Goal: Communication & Community: Participate in discussion

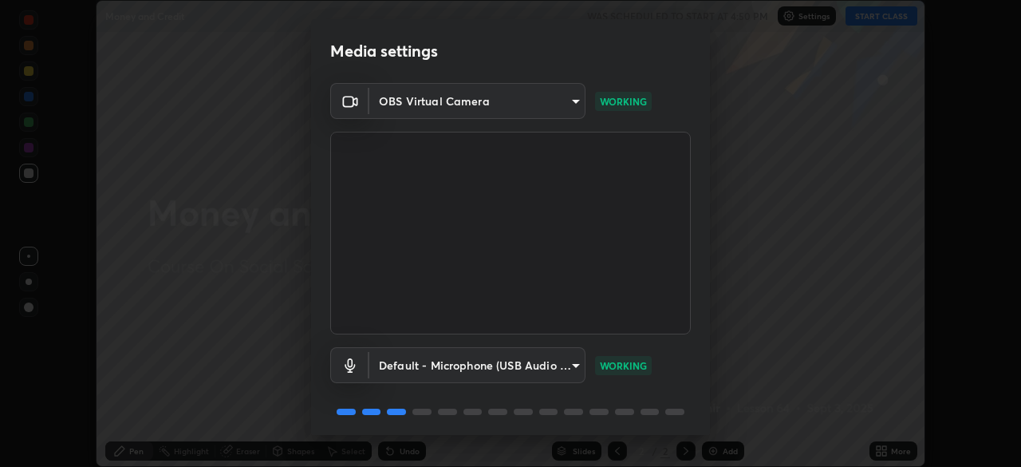
scroll to position [57, 0]
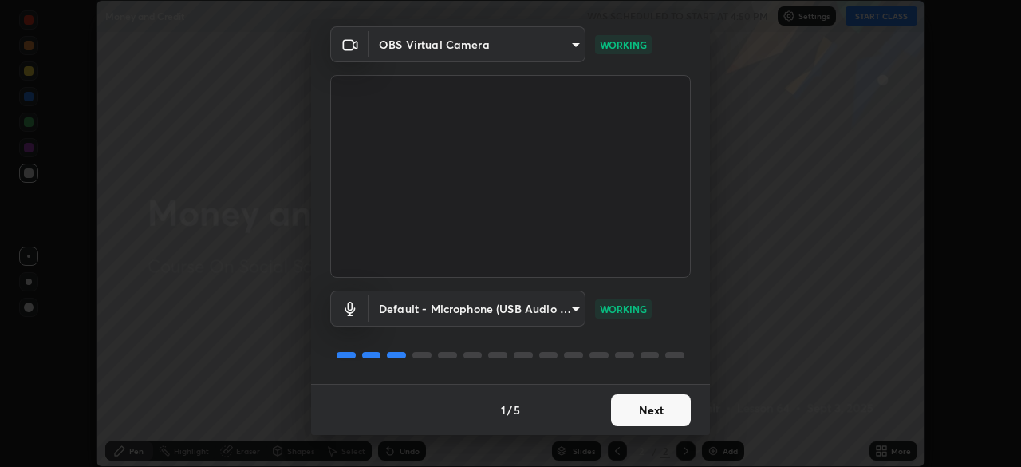
click at [668, 409] on button "Next" at bounding box center [651, 410] width 80 height 32
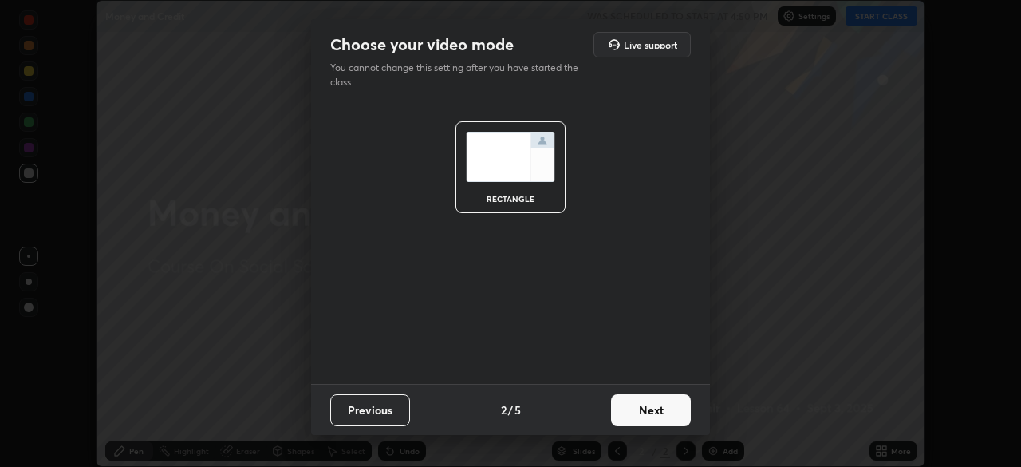
scroll to position [0, 0]
click at [665, 408] on button "Next" at bounding box center [651, 410] width 80 height 32
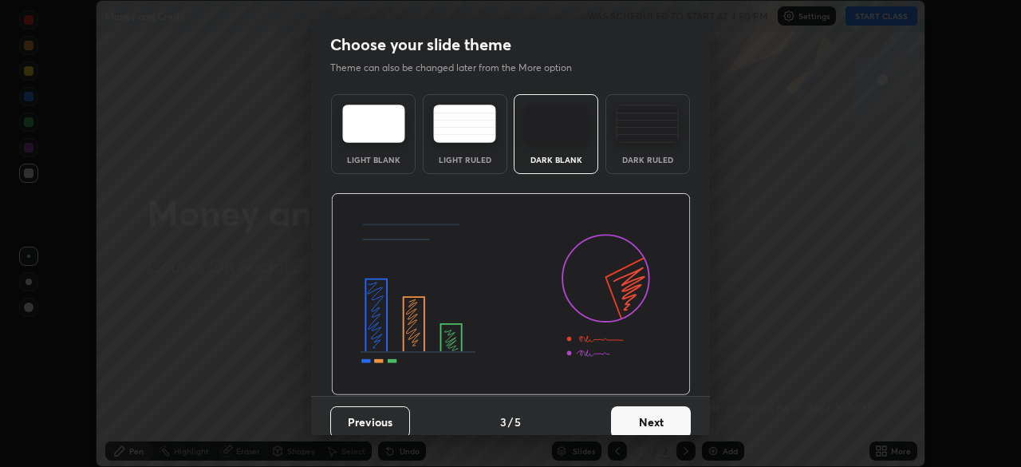
scroll to position [12, 0]
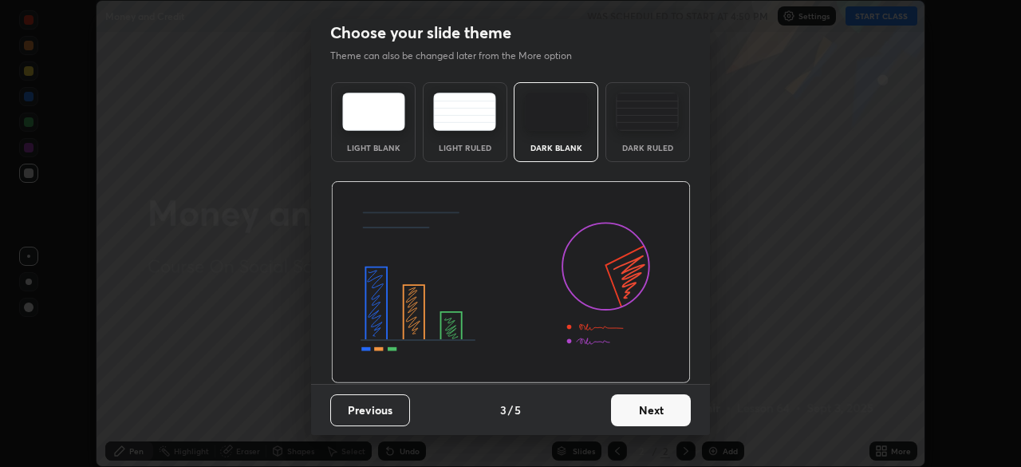
click at [660, 407] on button "Next" at bounding box center [651, 410] width 80 height 32
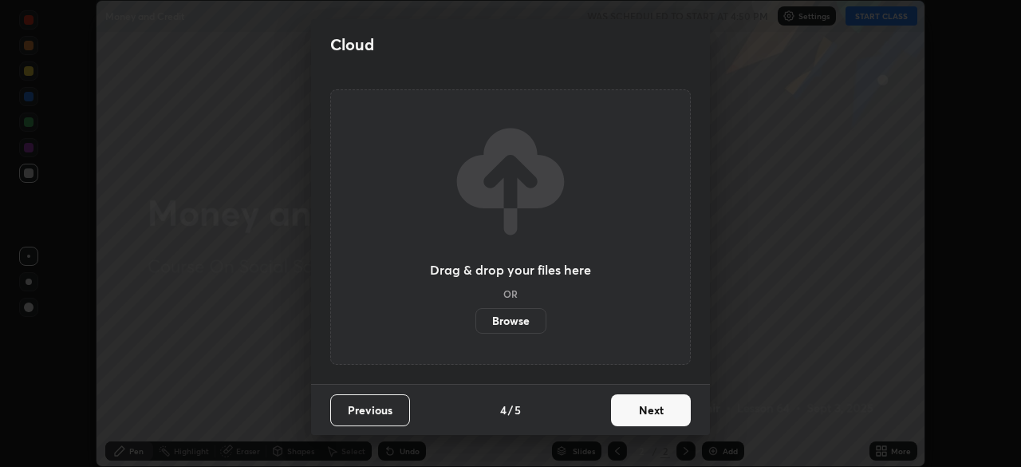
scroll to position [0, 0]
click at [669, 404] on button "Next" at bounding box center [651, 410] width 80 height 32
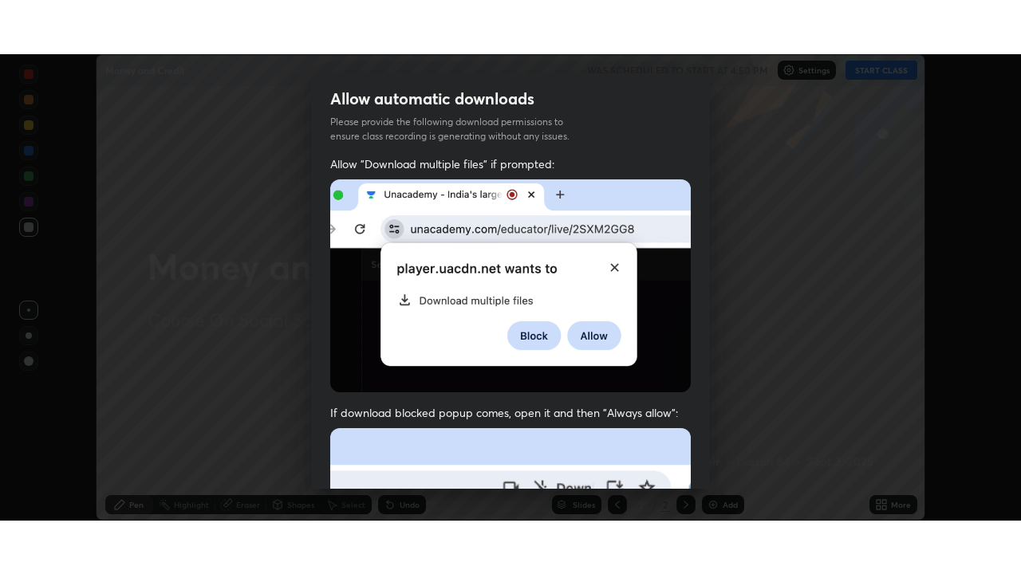
scroll to position [382, 0]
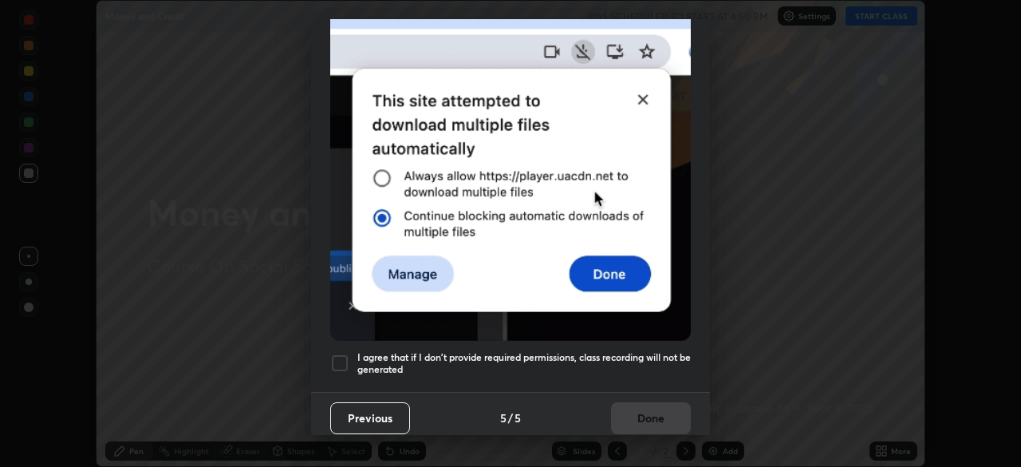
click at [341, 353] on div at bounding box center [339, 362] width 19 height 19
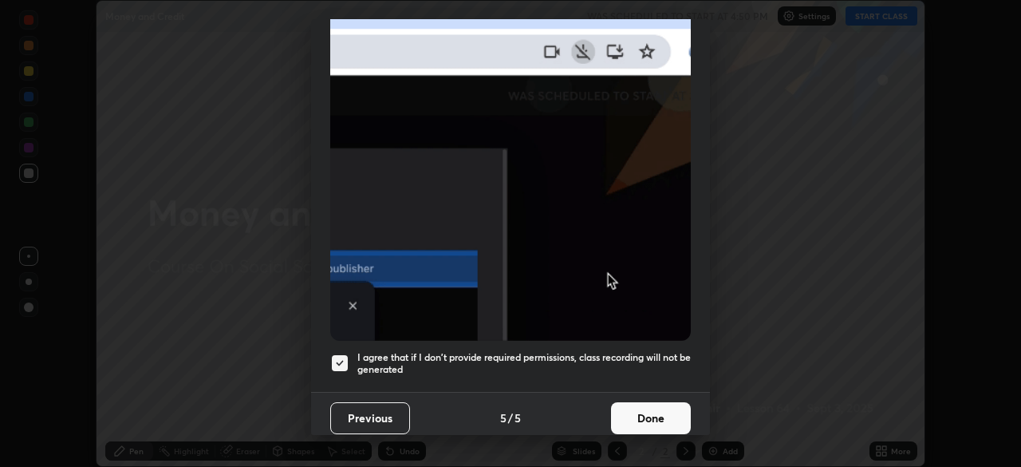
click at [652, 406] on button "Done" at bounding box center [651, 418] width 80 height 32
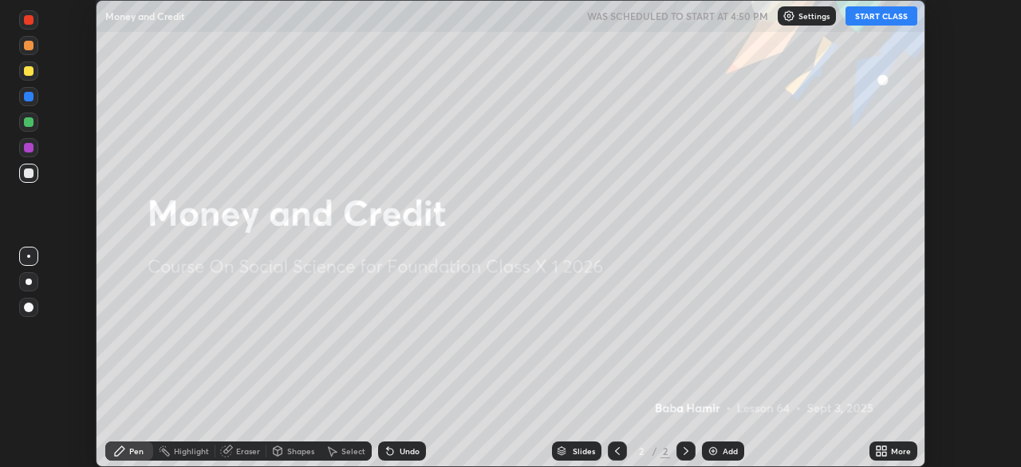
click at [895, 447] on div "More" at bounding box center [901, 451] width 20 height 8
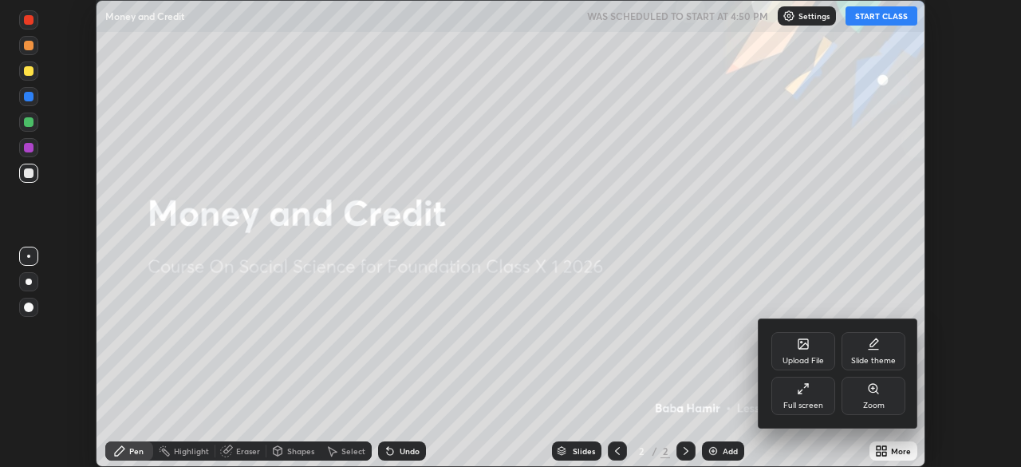
click at [805, 392] on icon at bounding box center [803, 388] width 13 height 13
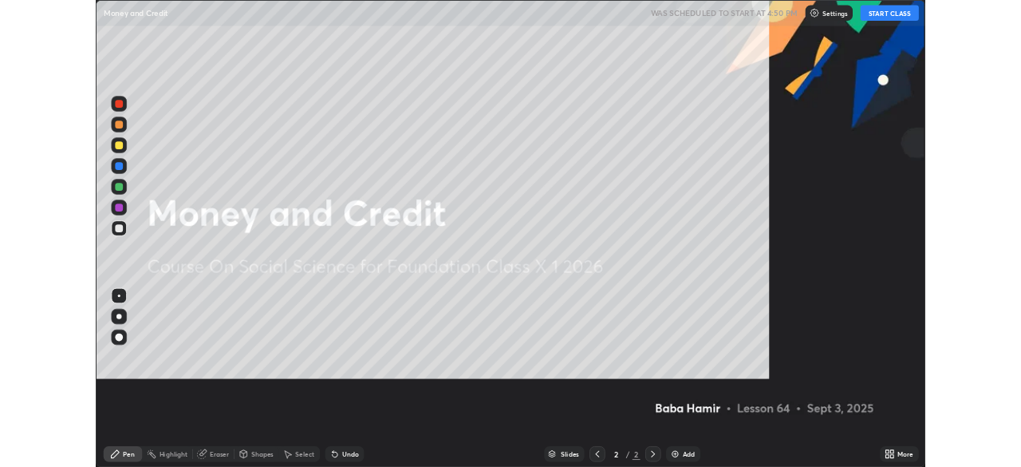
scroll to position [574, 1021]
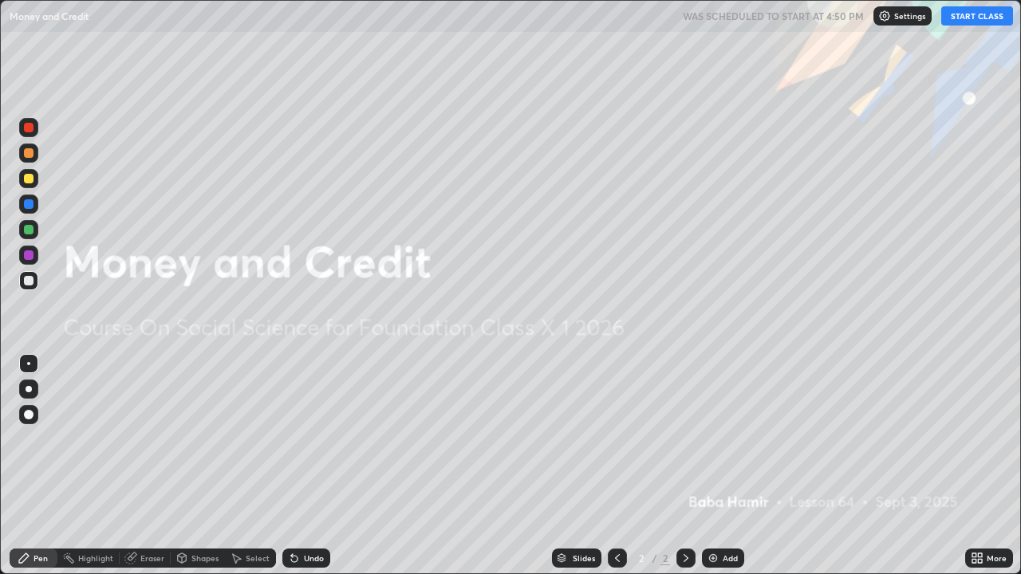
click at [726, 466] on div "Add" at bounding box center [723, 558] width 42 height 19
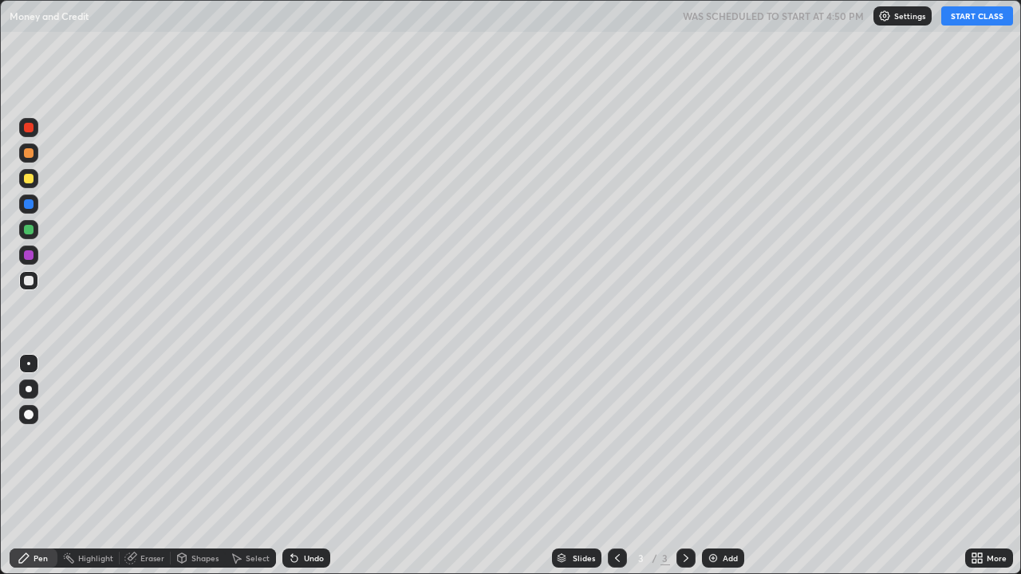
click at [965, 25] on button "START CLASS" at bounding box center [977, 15] width 72 height 19
click at [40, 466] on div "Pen" at bounding box center [40, 558] width 14 height 8
click at [31, 276] on div at bounding box center [28, 280] width 19 height 19
click at [153, 466] on div "Eraser" at bounding box center [152, 558] width 24 height 8
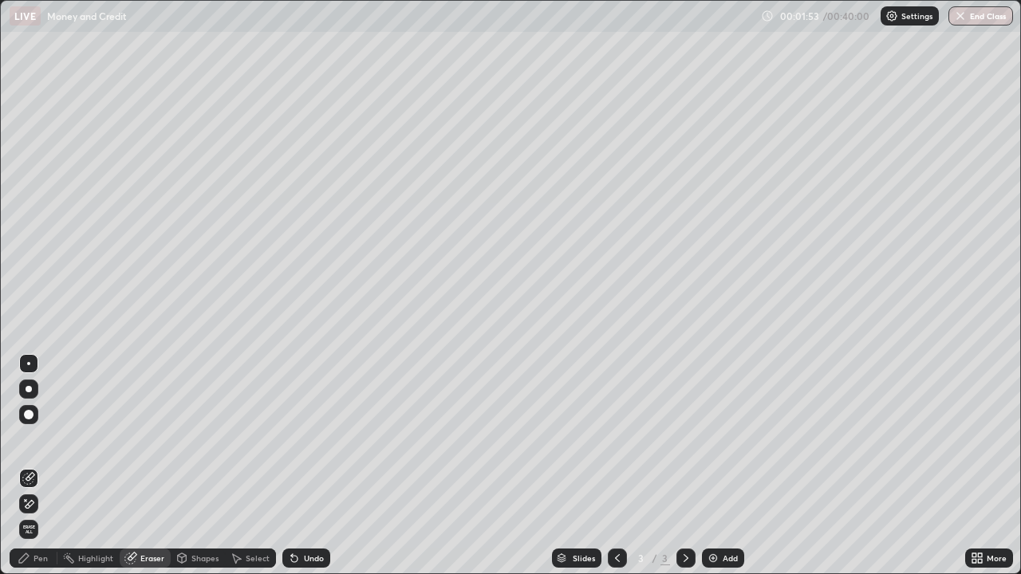
click at [33, 466] on div "Pen" at bounding box center [40, 558] width 14 height 8
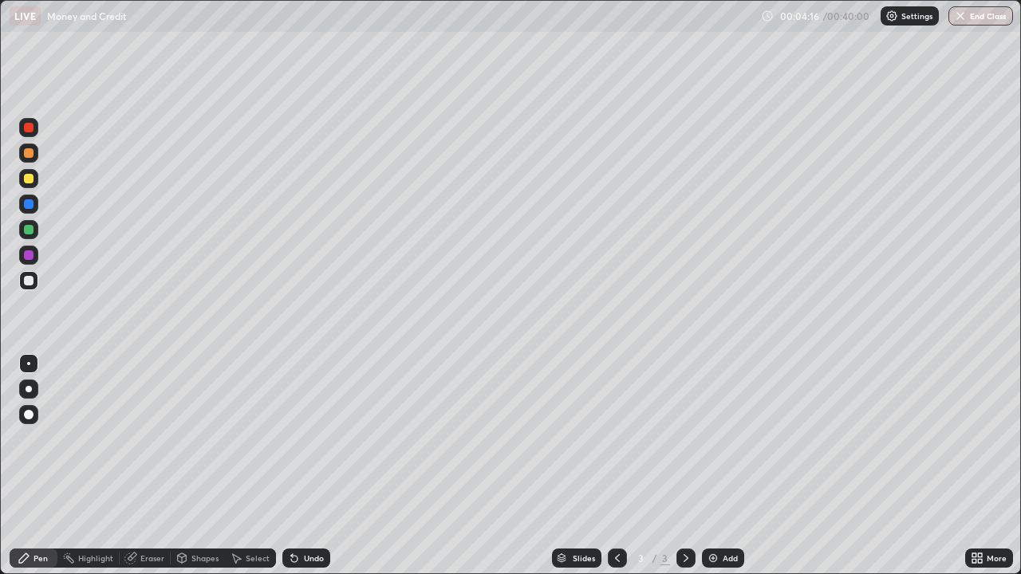
click at [719, 466] on div "Add" at bounding box center [723, 558] width 42 height 19
click at [153, 466] on div "Eraser" at bounding box center [152, 558] width 24 height 8
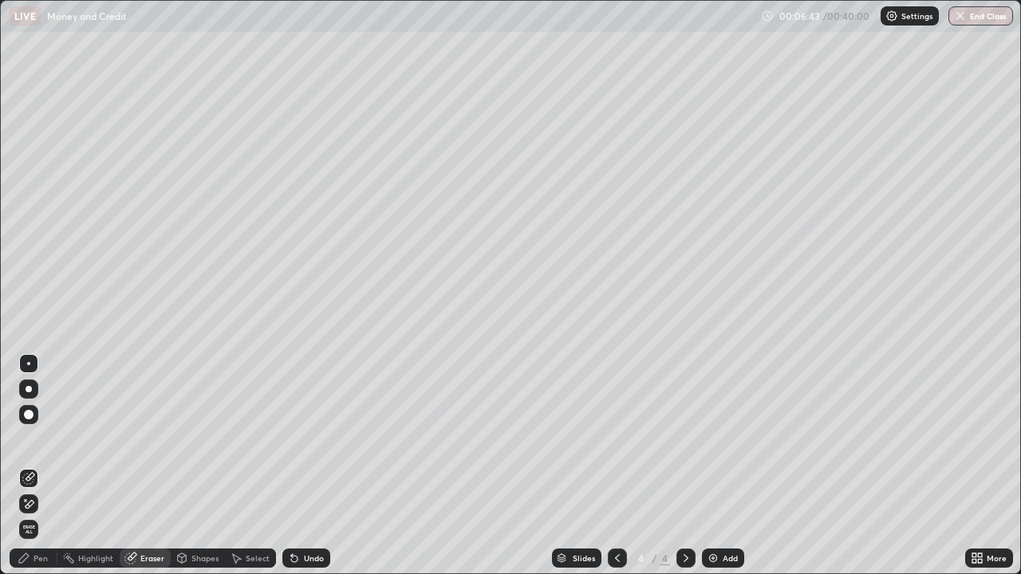
click at [36, 466] on div "Pen" at bounding box center [40, 558] width 14 height 8
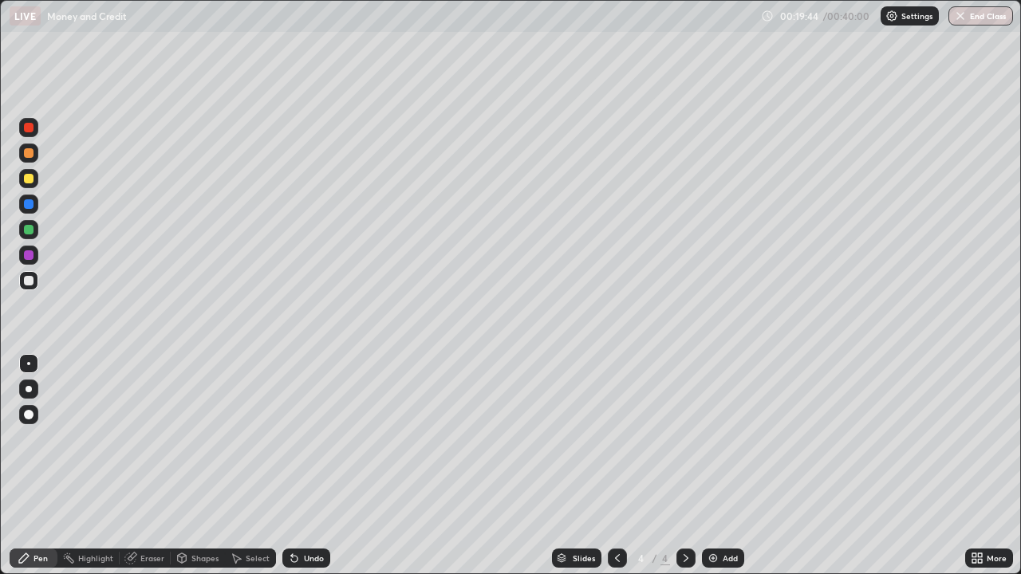
click at [731, 466] on div "Add" at bounding box center [730, 558] width 15 height 8
click at [149, 466] on div "Eraser" at bounding box center [152, 558] width 24 height 8
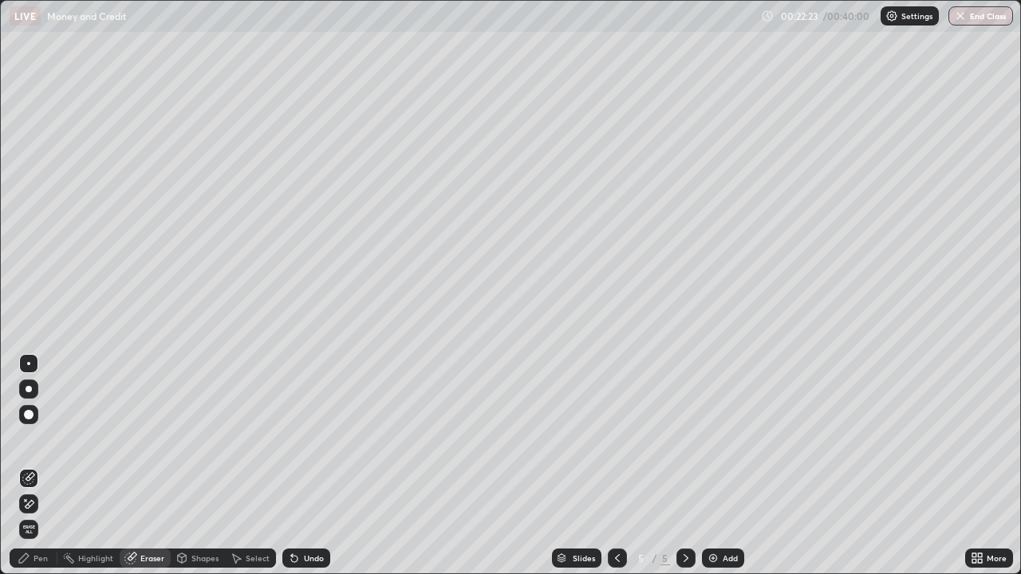
click at [44, 466] on div "Pen" at bounding box center [40, 558] width 14 height 8
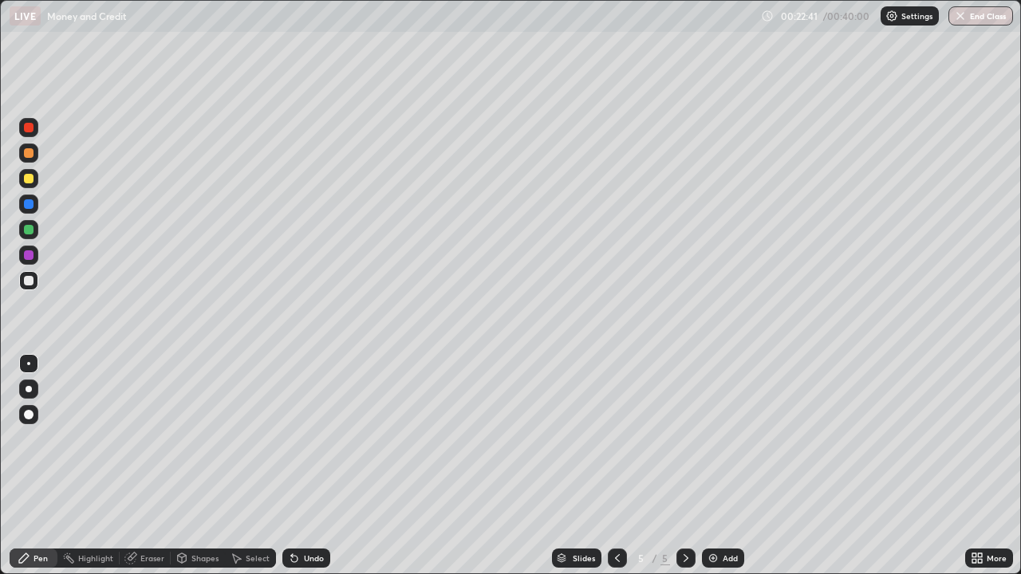
click at [151, 466] on div "Eraser" at bounding box center [152, 558] width 24 height 8
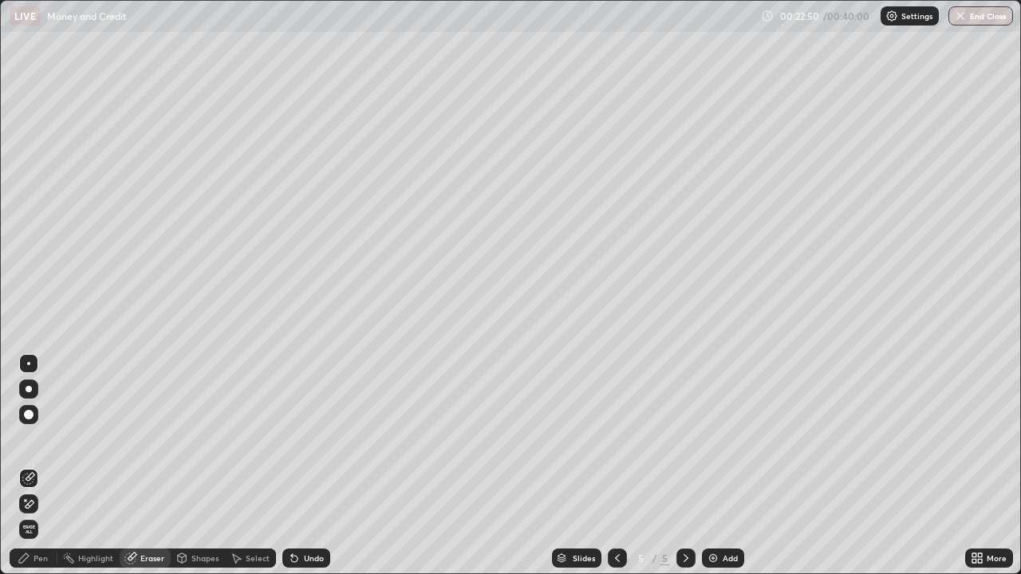
click at [33, 466] on div "Pen" at bounding box center [40, 558] width 14 height 8
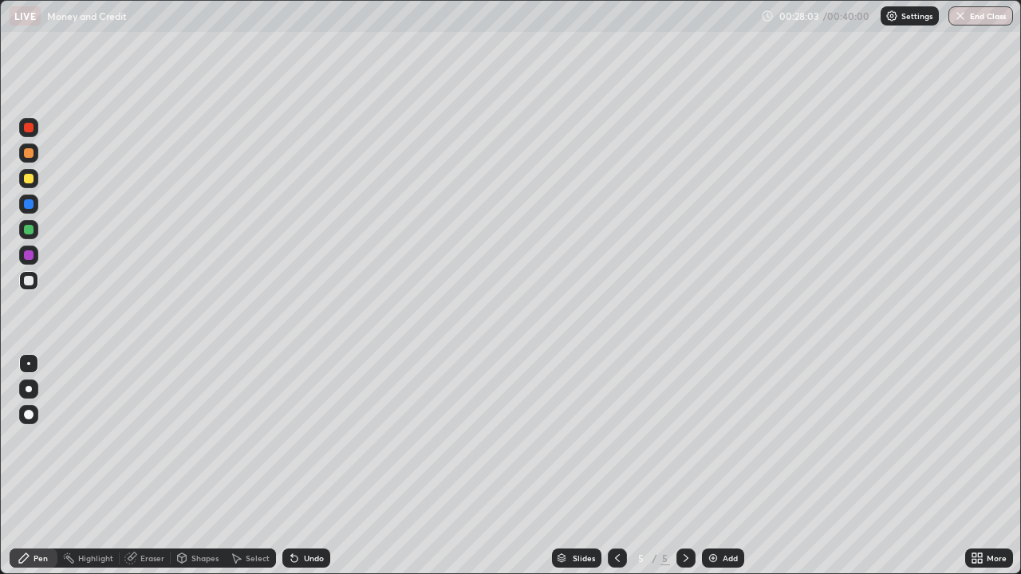
click at [156, 466] on div "Eraser" at bounding box center [152, 558] width 24 height 8
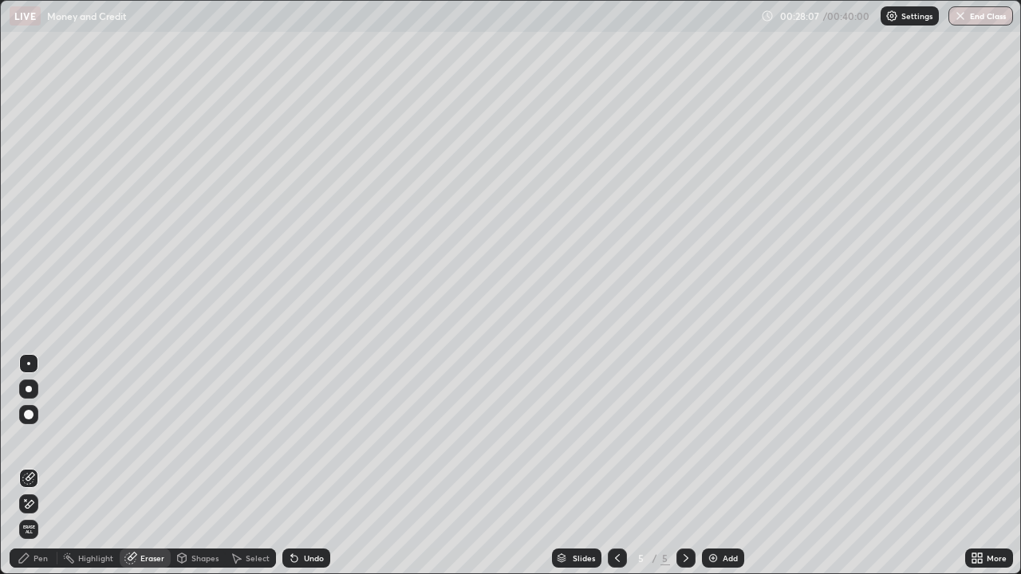
click at [33, 466] on div "Pen" at bounding box center [34, 558] width 48 height 19
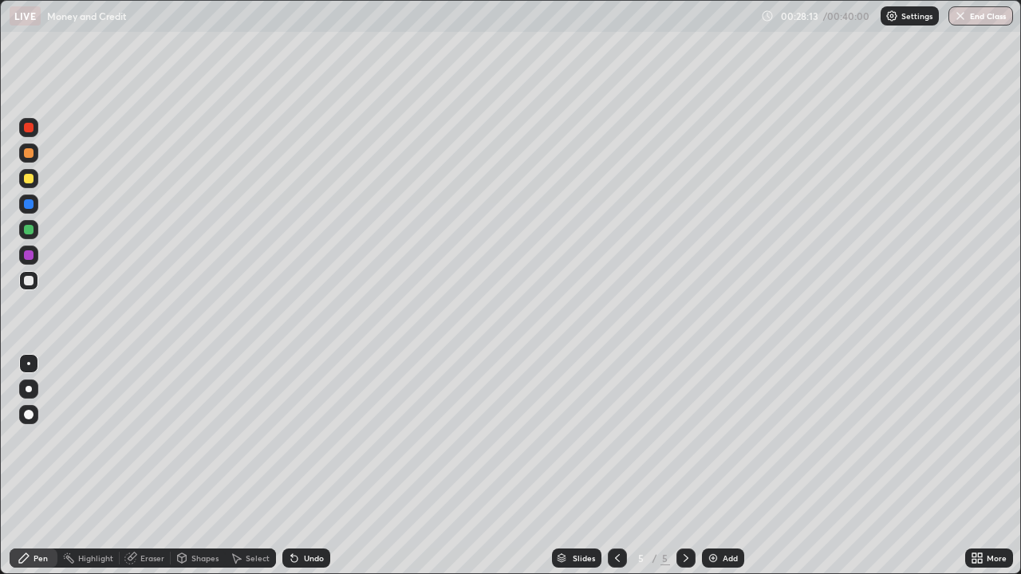
click at [152, 466] on div "Eraser" at bounding box center [152, 558] width 24 height 8
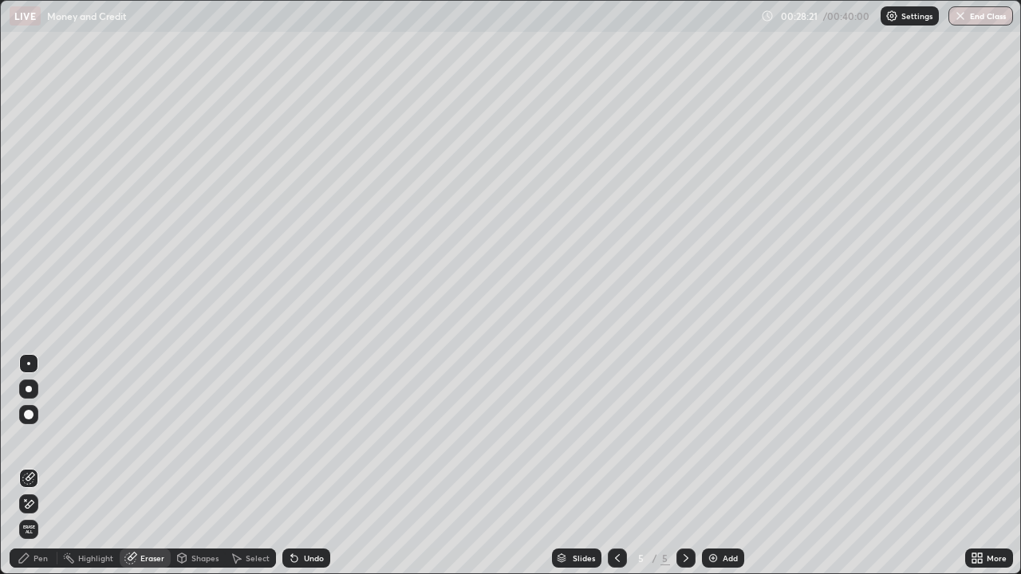
click at [43, 466] on div "Pen" at bounding box center [34, 558] width 48 height 19
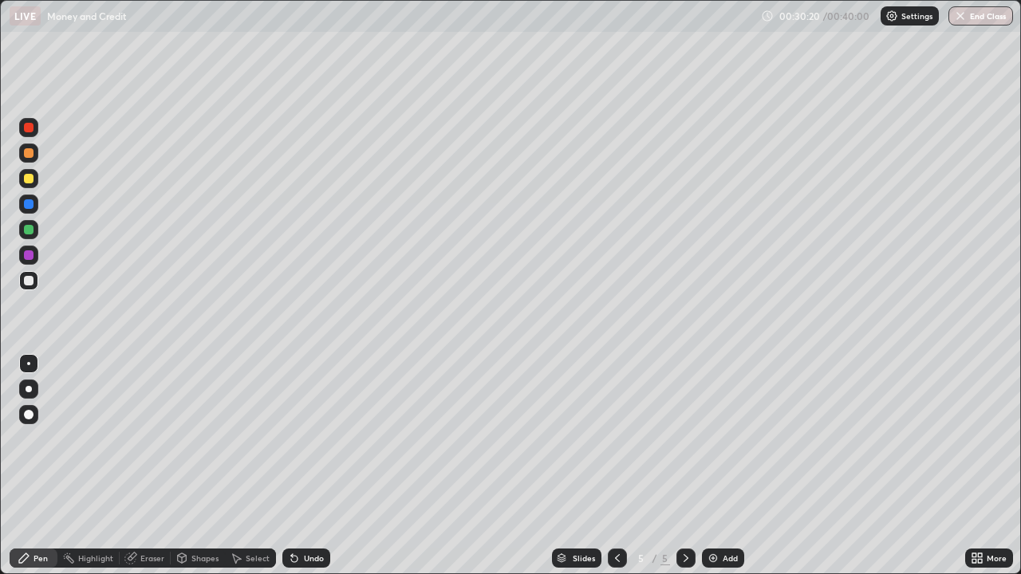
click at [155, 466] on div "Eraser" at bounding box center [152, 558] width 24 height 8
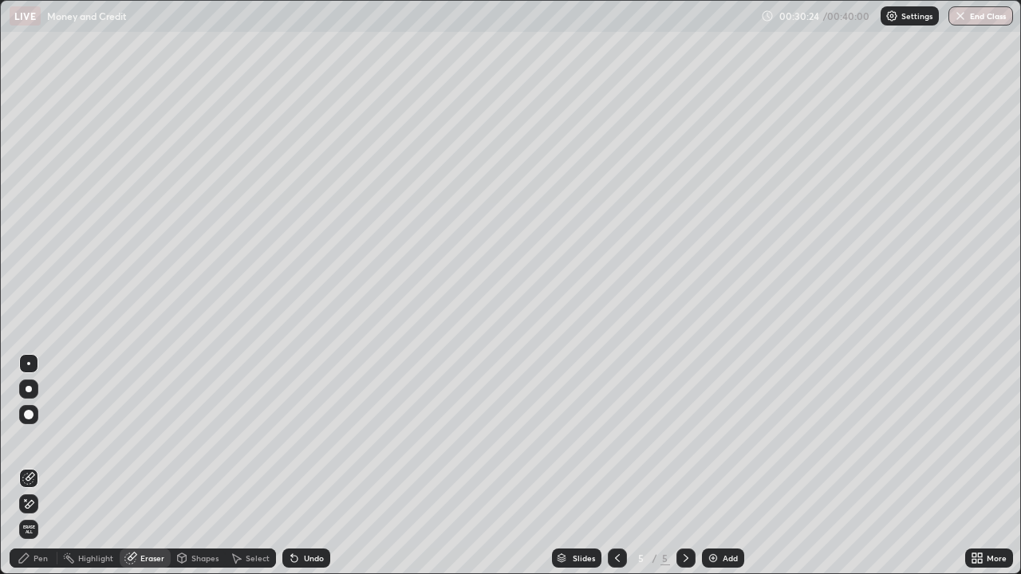
click at [37, 466] on div "Pen" at bounding box center [40, 558] width 14 height 8
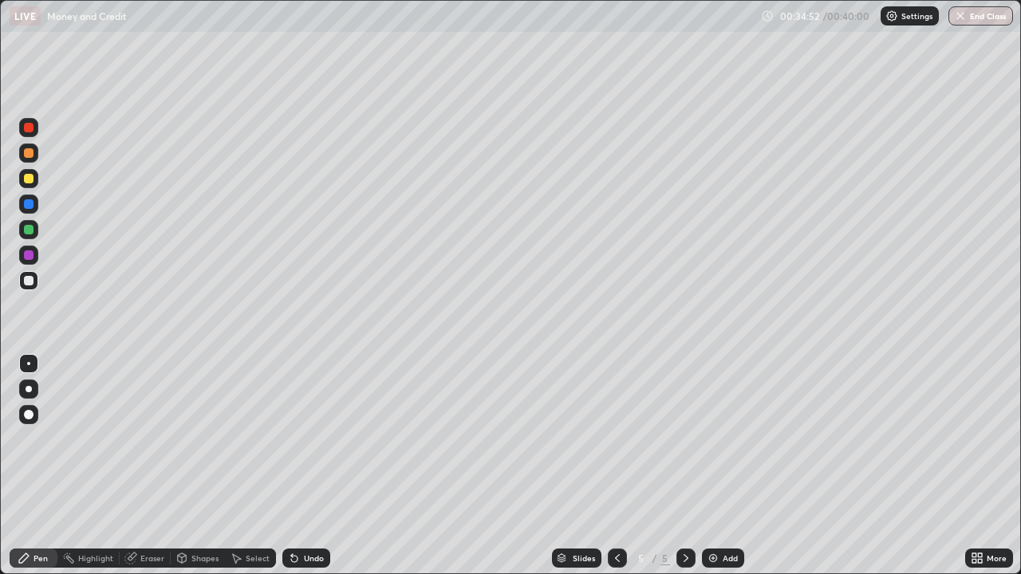
click at [723, 466] on div "Add" at bounding box center [730, 558] width 15 height 8
click at [617, 466] on icon at bounding box center [617, 558] width 13 height 13
click at [979, 16] on button "End Class" at bounding box center [981, 15] width 63 height 19
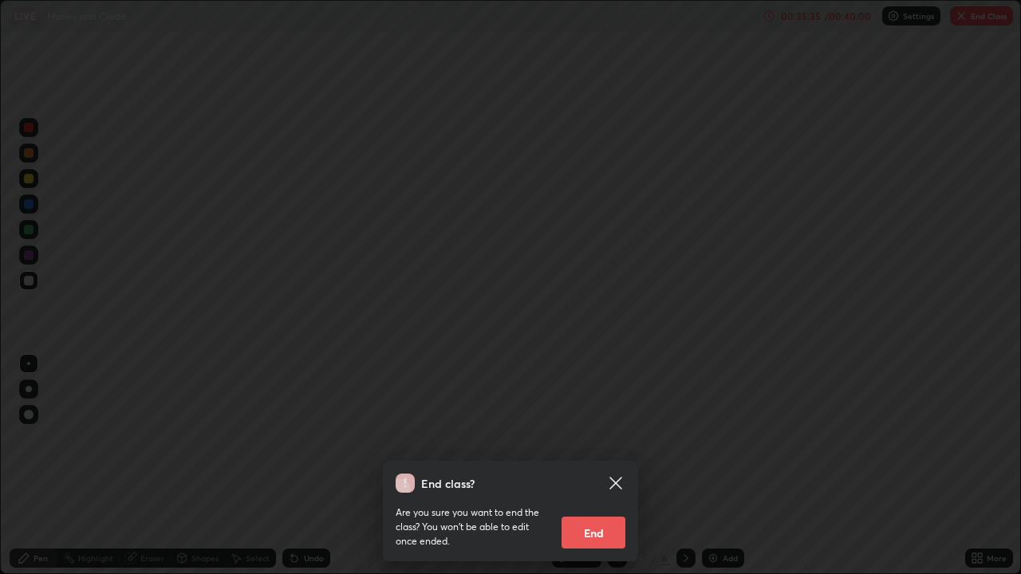
click at [601, 466] on button "End" at bounding box center [594, 533] width 64 height 32
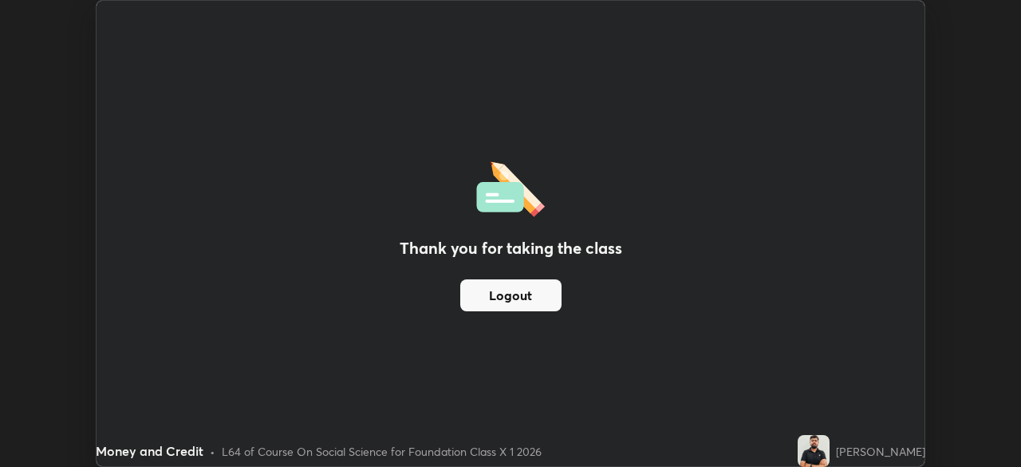
scroll to position [79292, 78738]
